Goal: Book appointment/travel/reservation

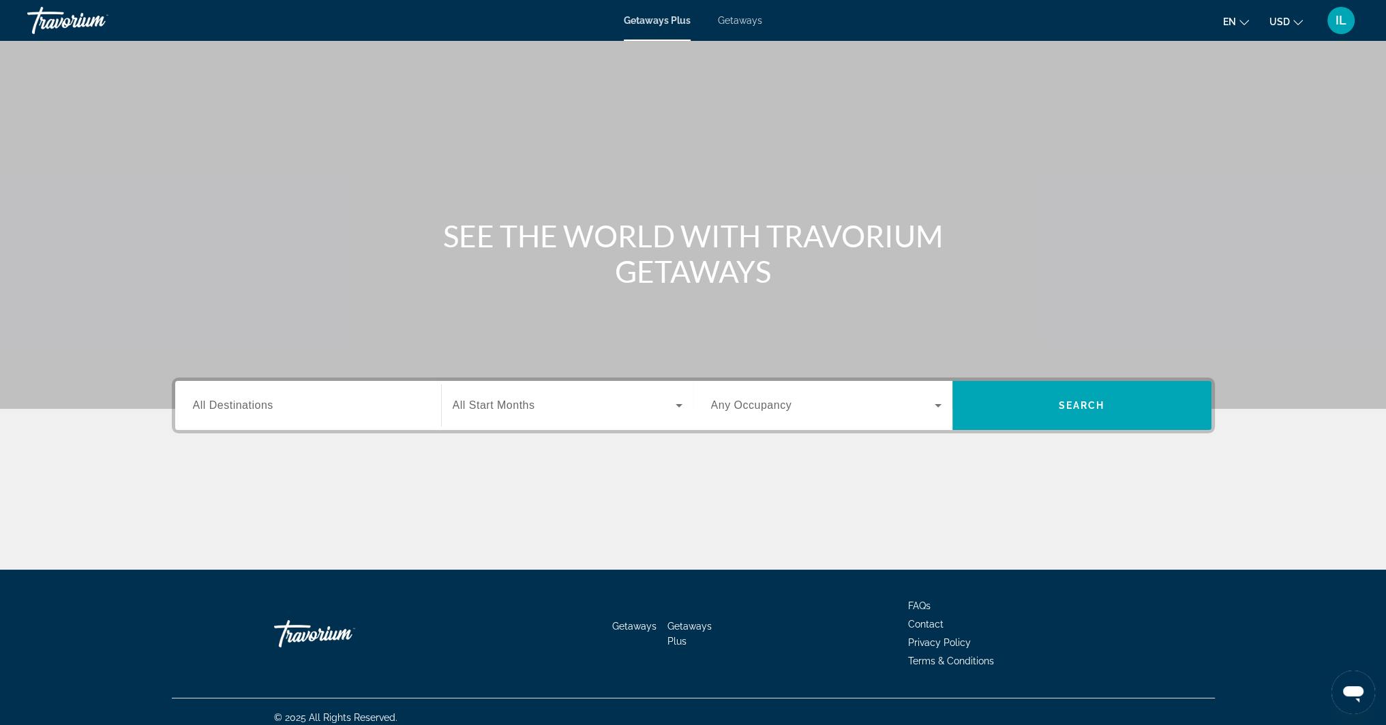
scroll to position [11, 0]
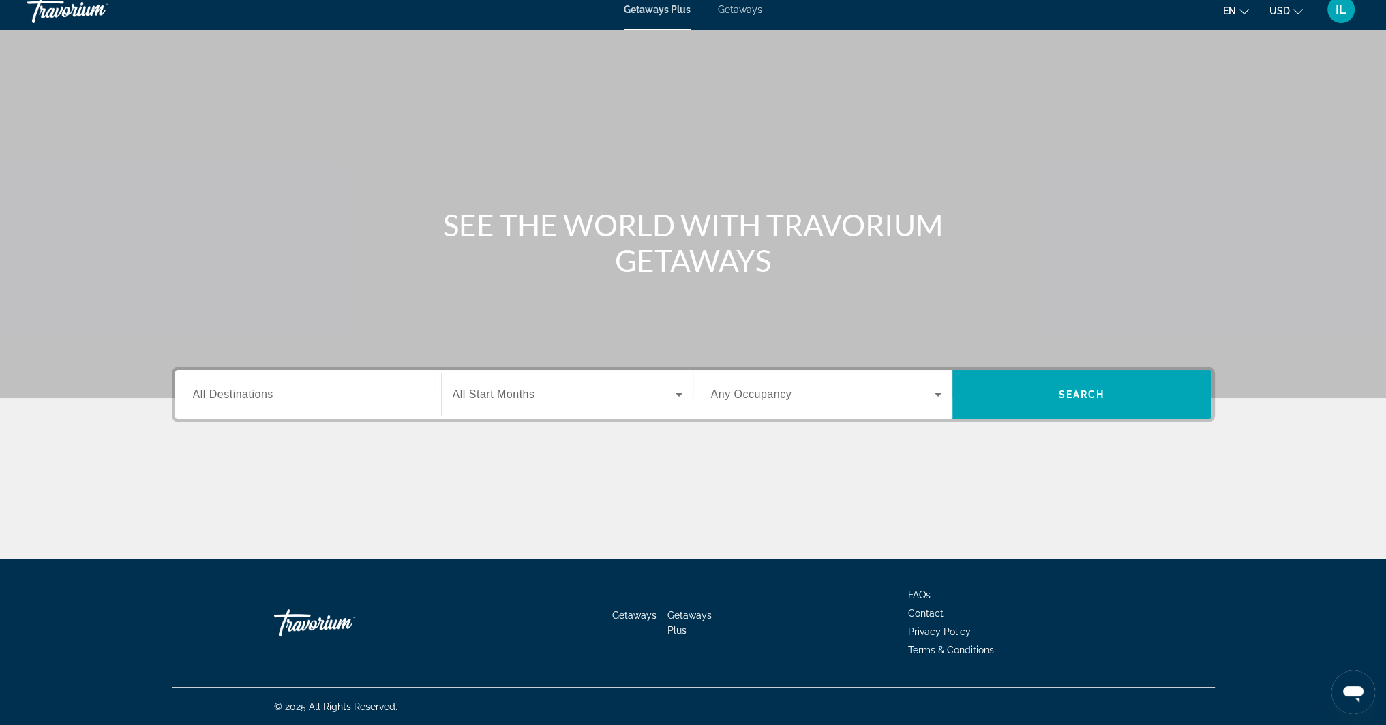
click at [388, 397] on input "Destination All Destinations" at bounding box center [308, 395] width 230 height 16
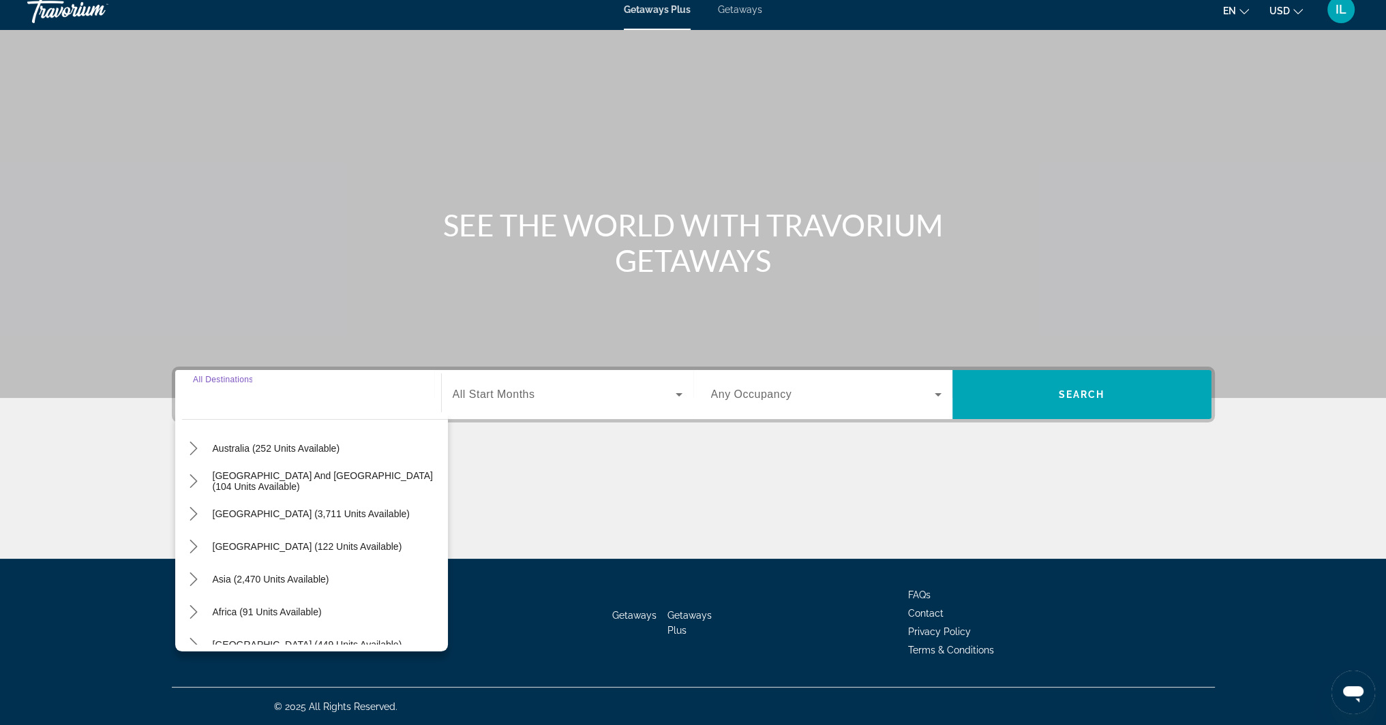
scroll to position [221, 0]
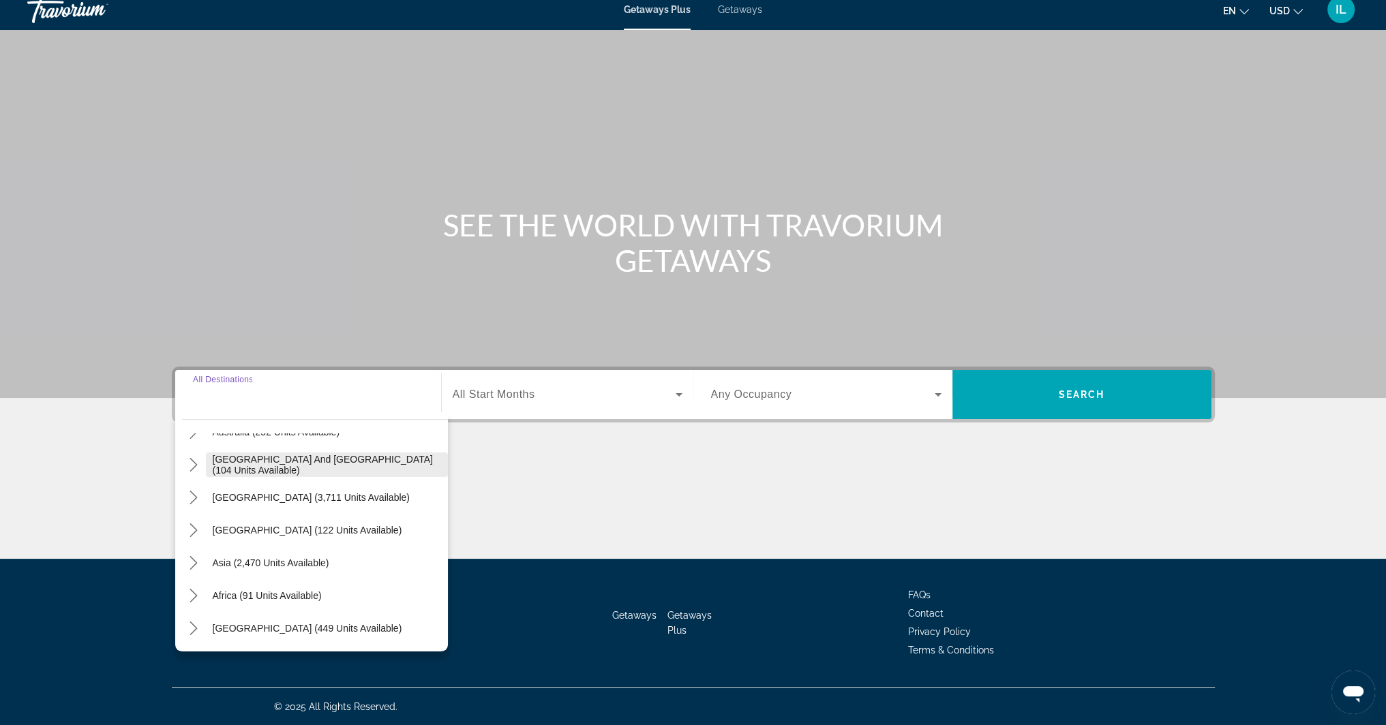
click at [278, 467] on span "[GEOGRAPHIC_DATA] and [GEOGRAPHIC_DATA] (104 units available)" at bounding box center [327, 465] width 228 height 22
type input "**********"
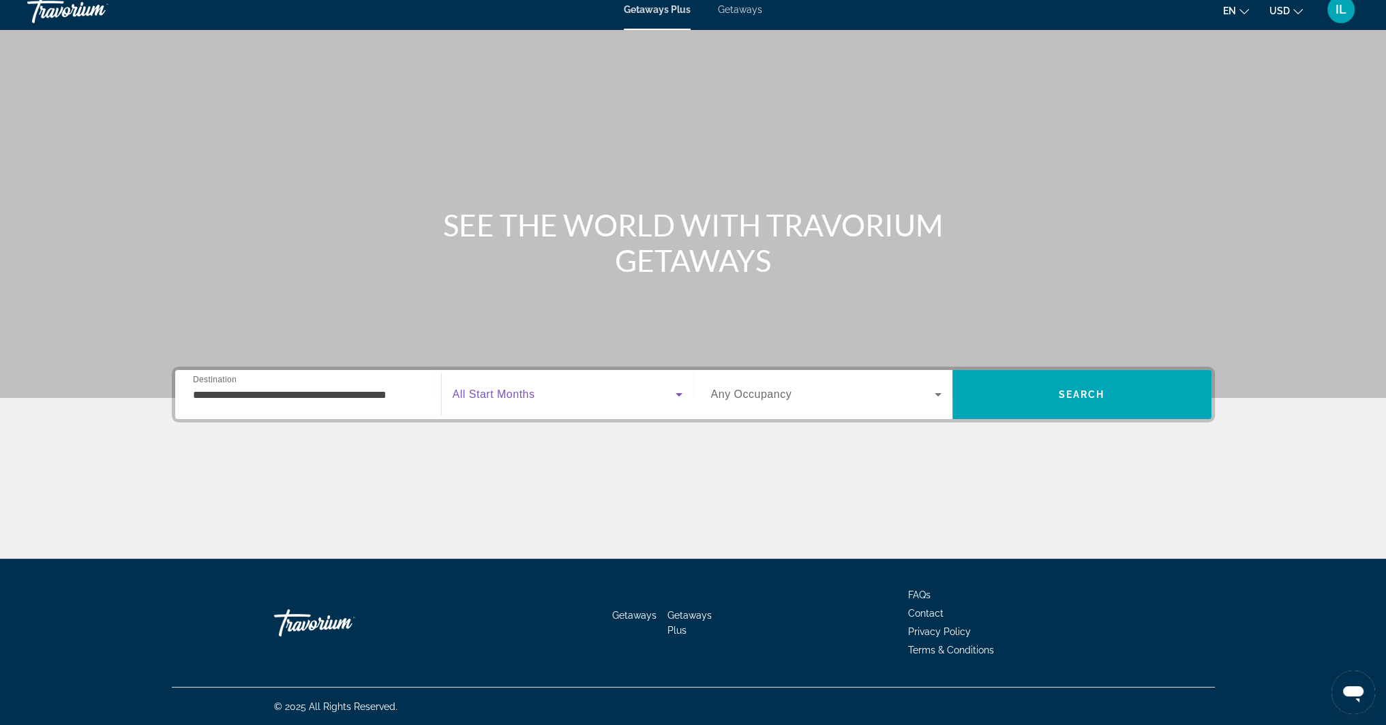
click at [551, 393] on span "Search widget" at bounding box center [564, 395] width 223 height 16
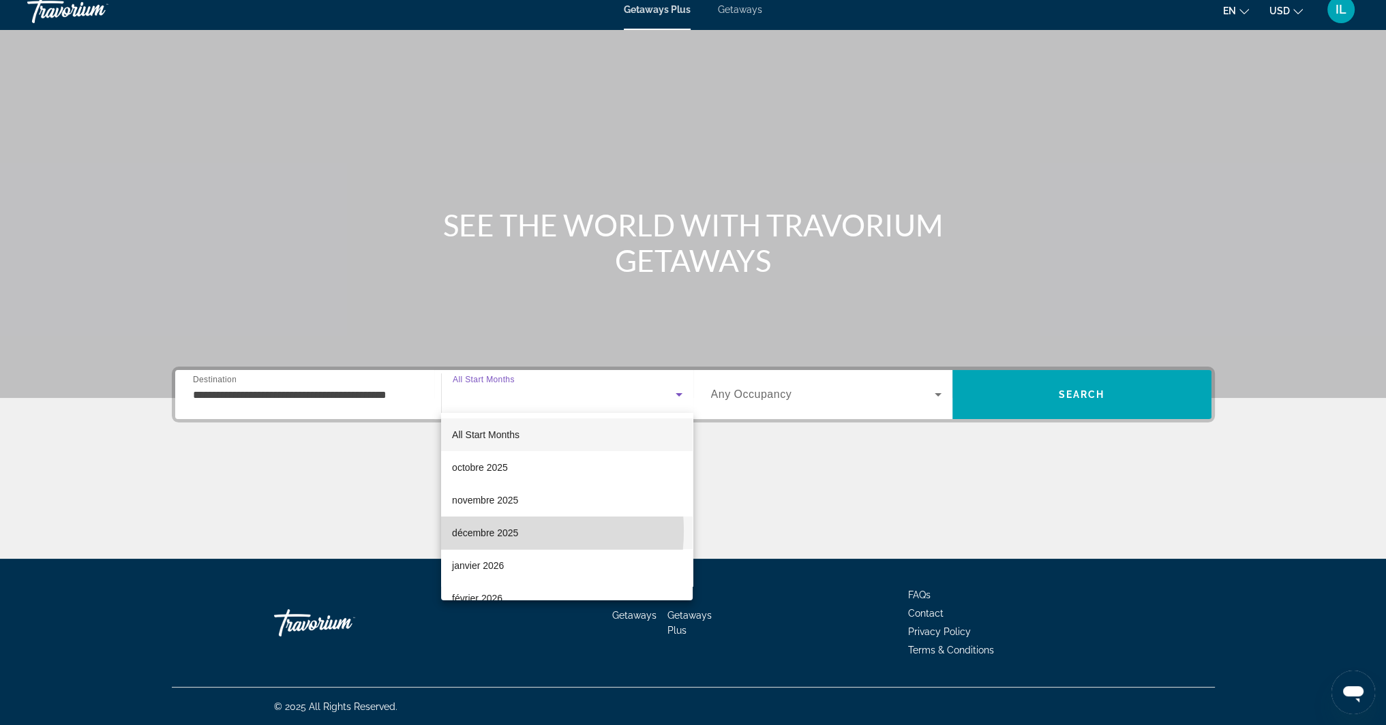
click at [497, 531] on span "décembre 2025" at bounding box center [485, 533] width 66 height 16
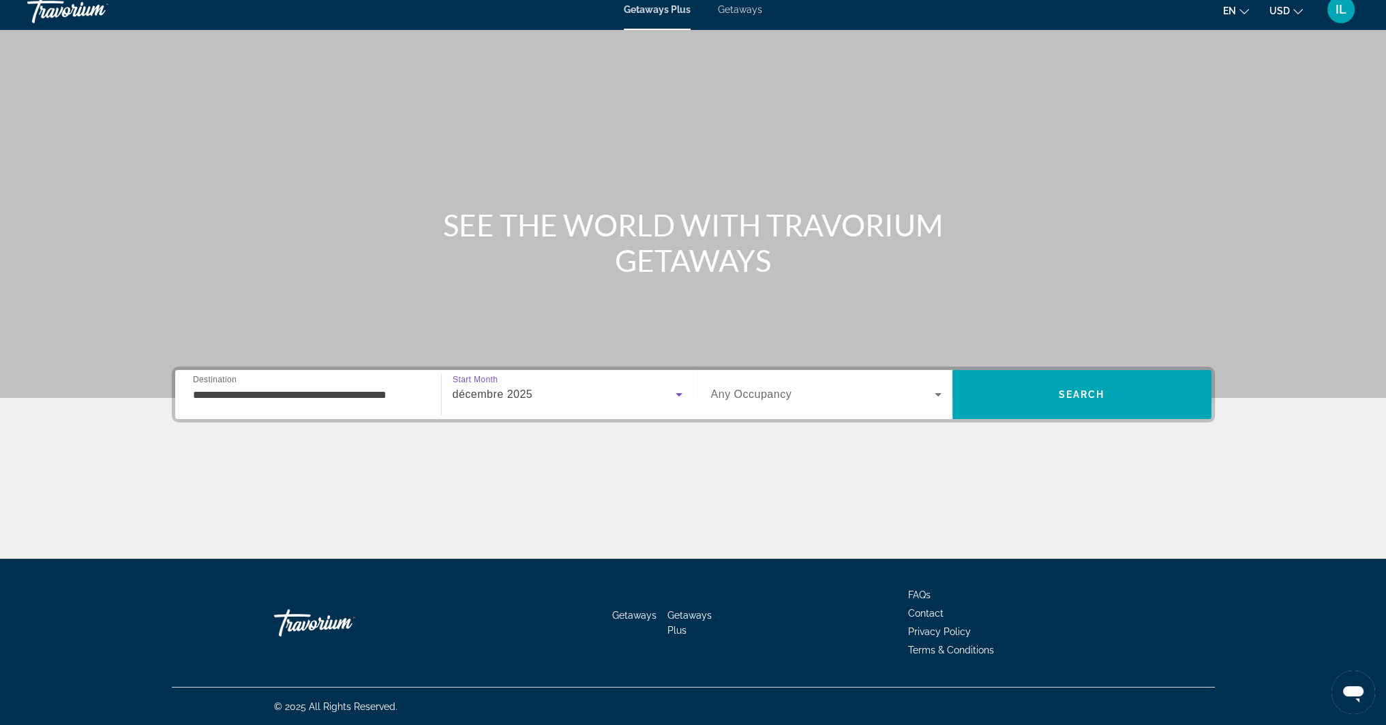
click at [787, 391] on span "Any Occupancy" at bounding box center [751, 395] width 81 height 12
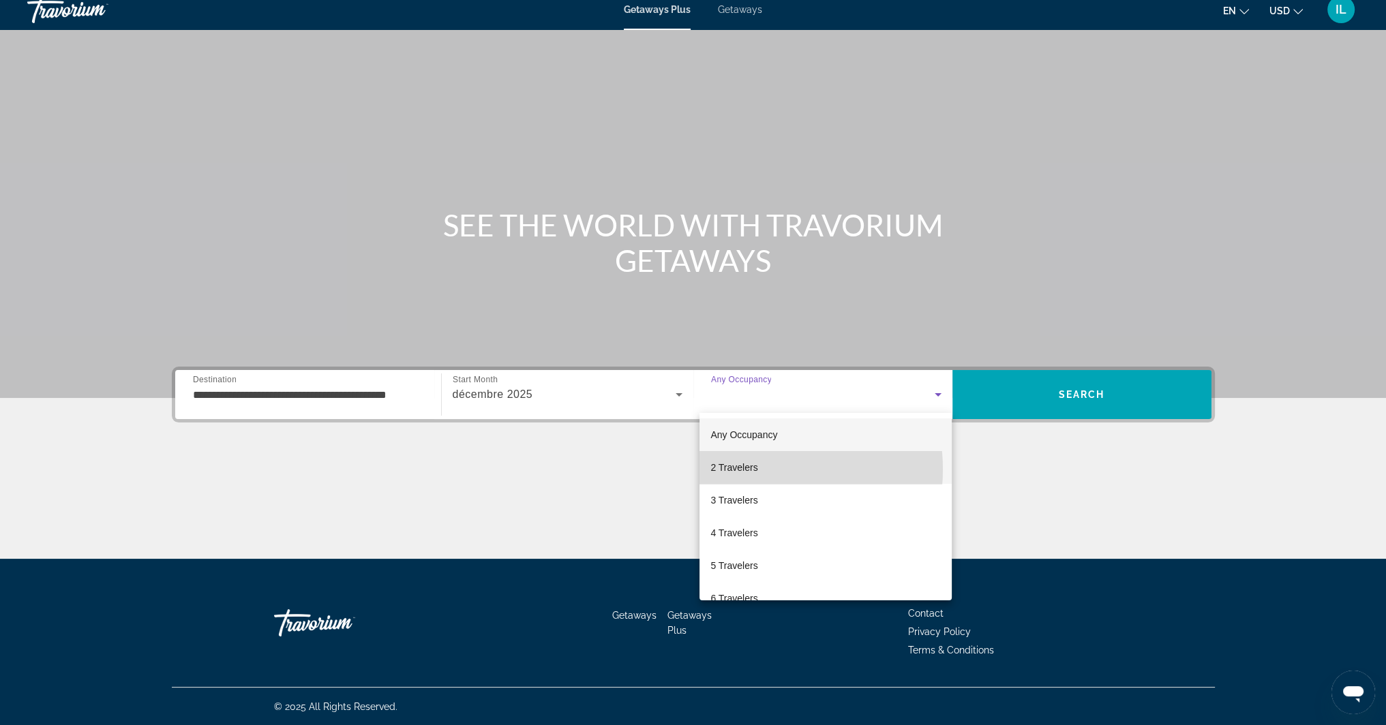
click at [754, 470] on span "2 Travelers" at bounding box center [733, 467] width 47 height 16
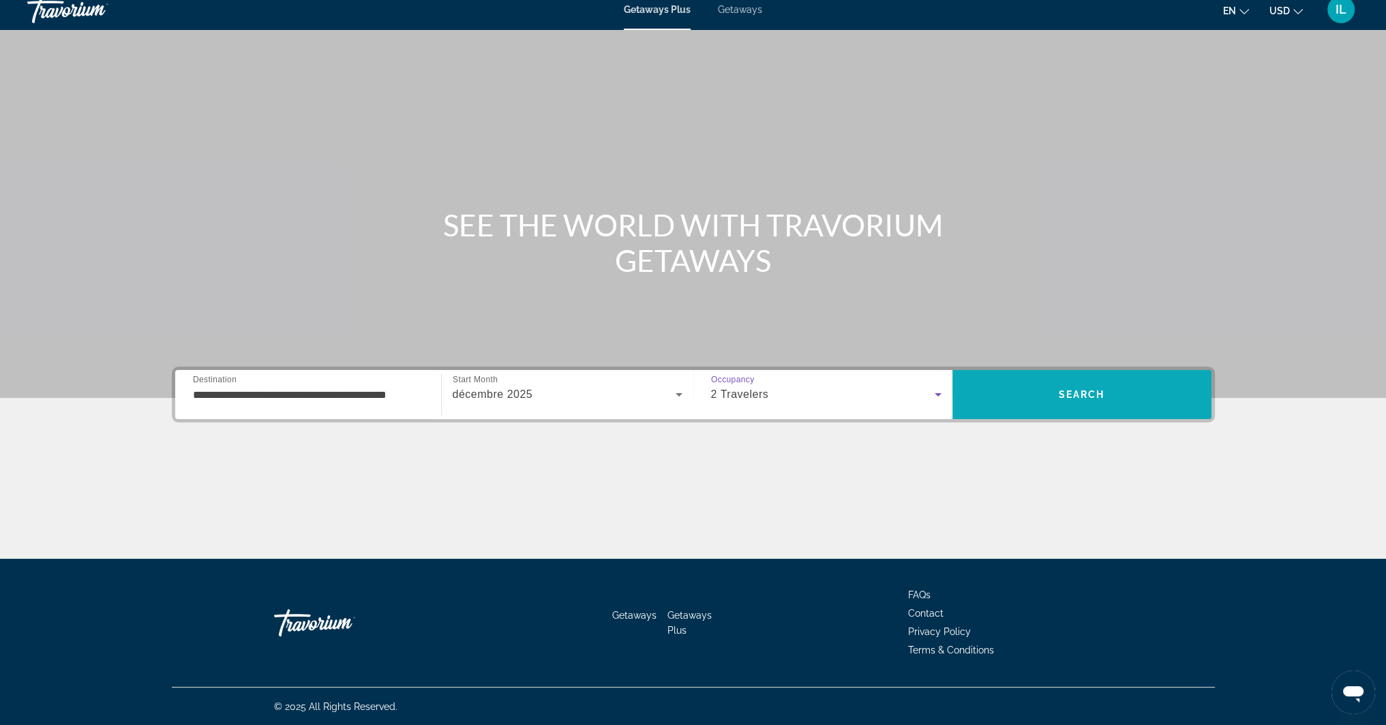
click at [1085, 382] on span "Search" at bounding box center [1081, 394] width 259 height 33
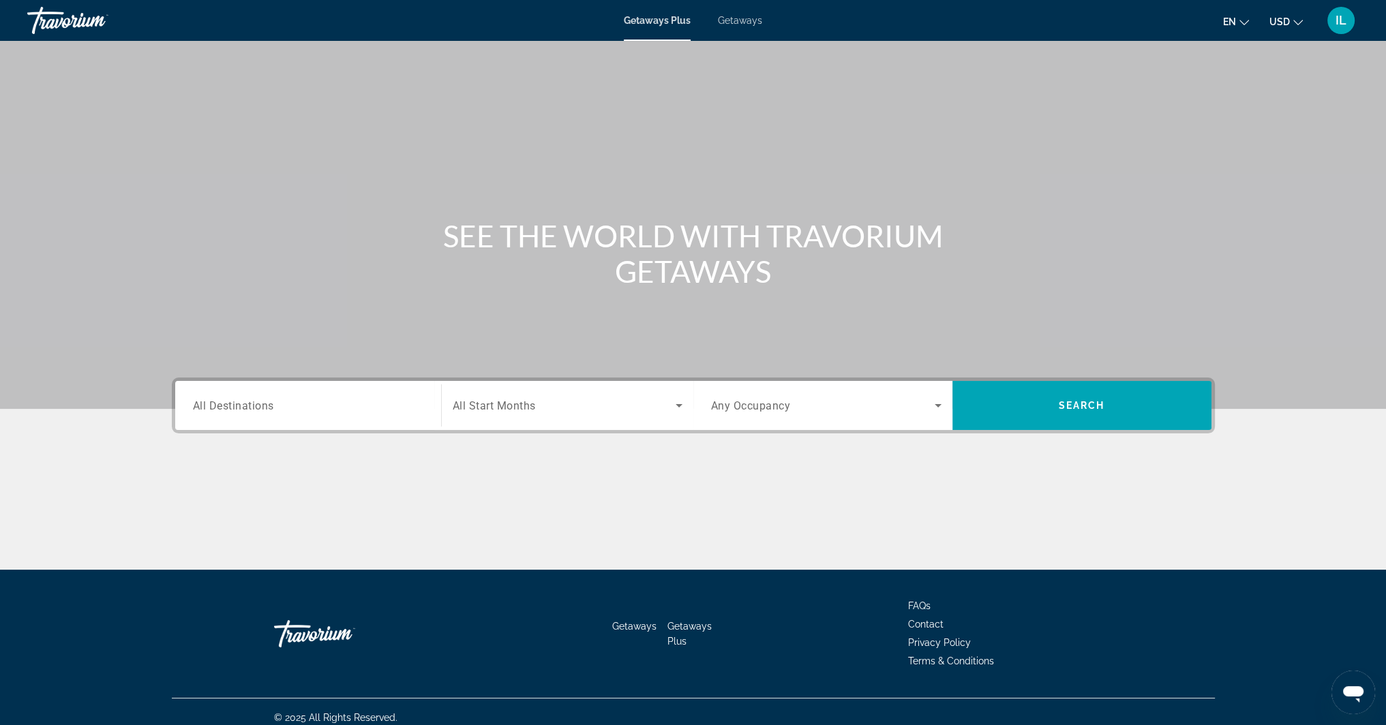
click at [372, 408] on input "Destination All Destinations" at bounding box center [308, 406] width 230 height 16
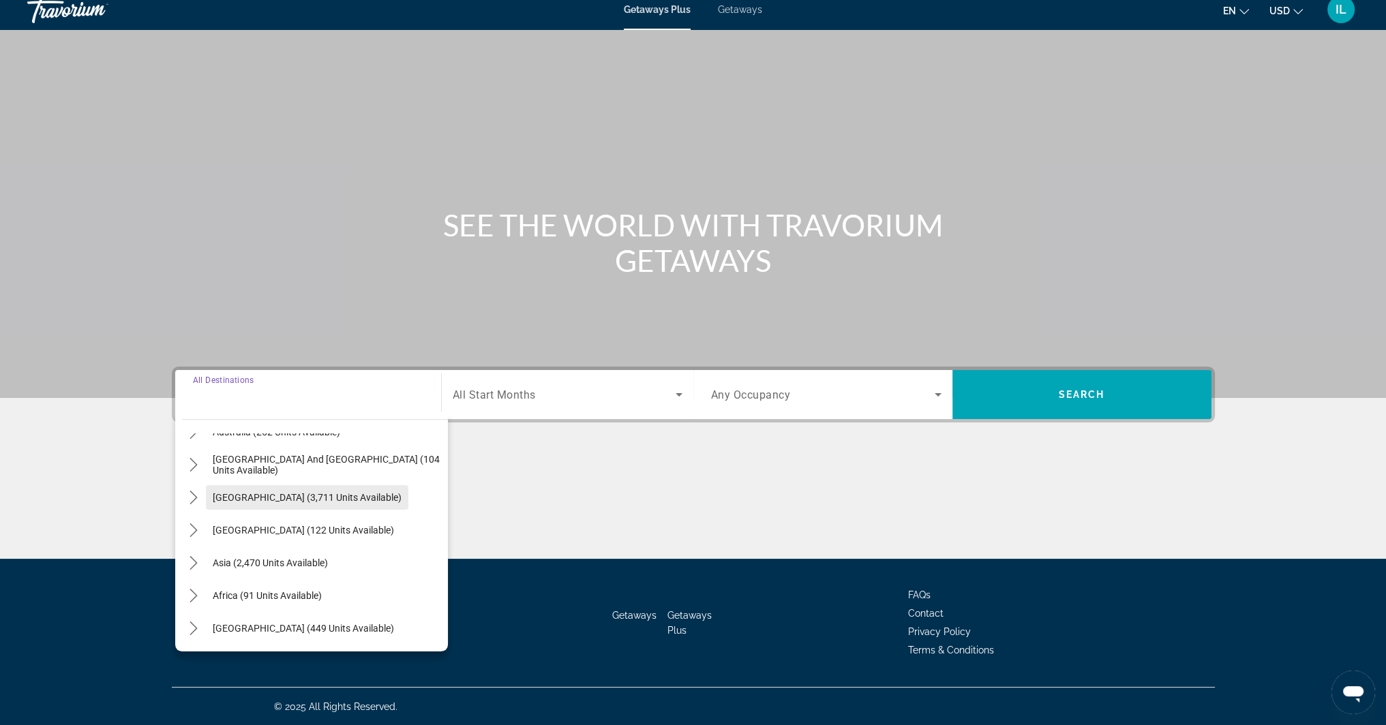
scroll to position [153, 0]
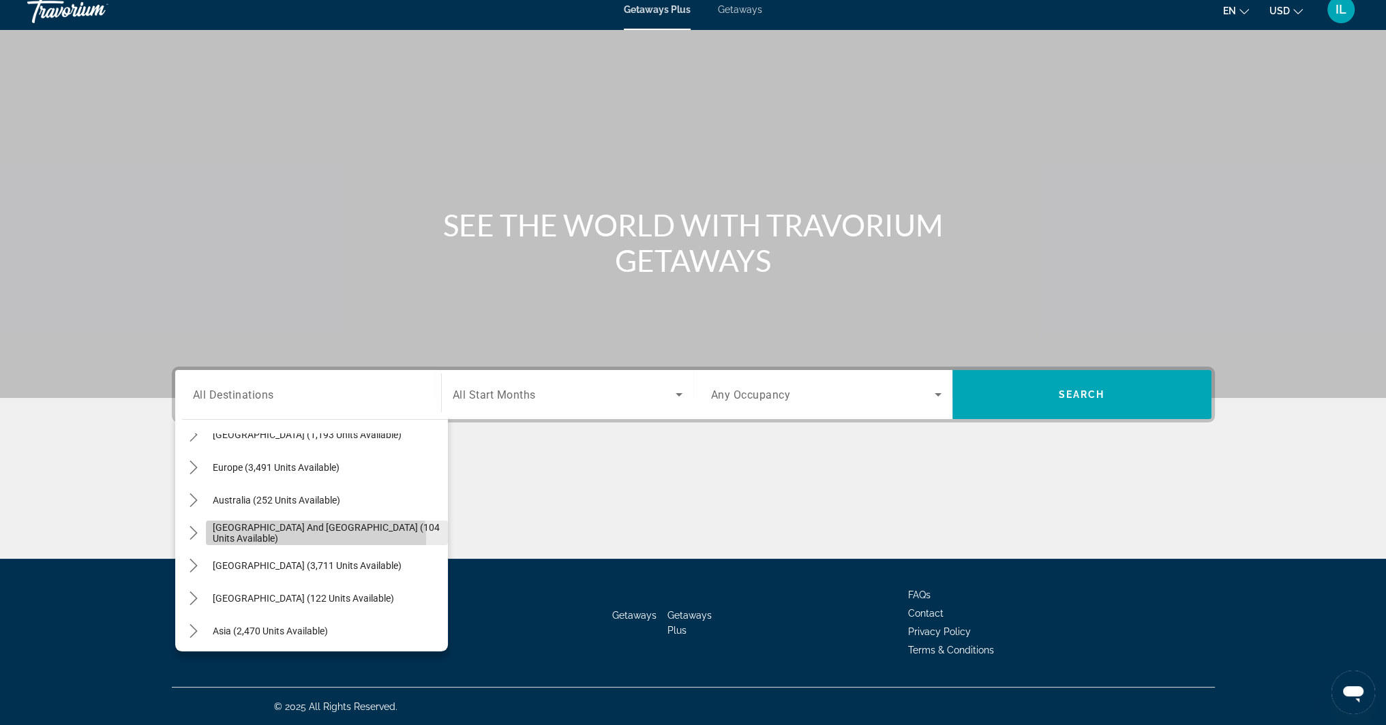
click at [270, 538] on span "Select destination: South Pacific and Oceania (104 units available)" at bounding box center [327, 533] width 242 height 33
type input "**********"
